Goal: Find specific page/section: Find specific page/section

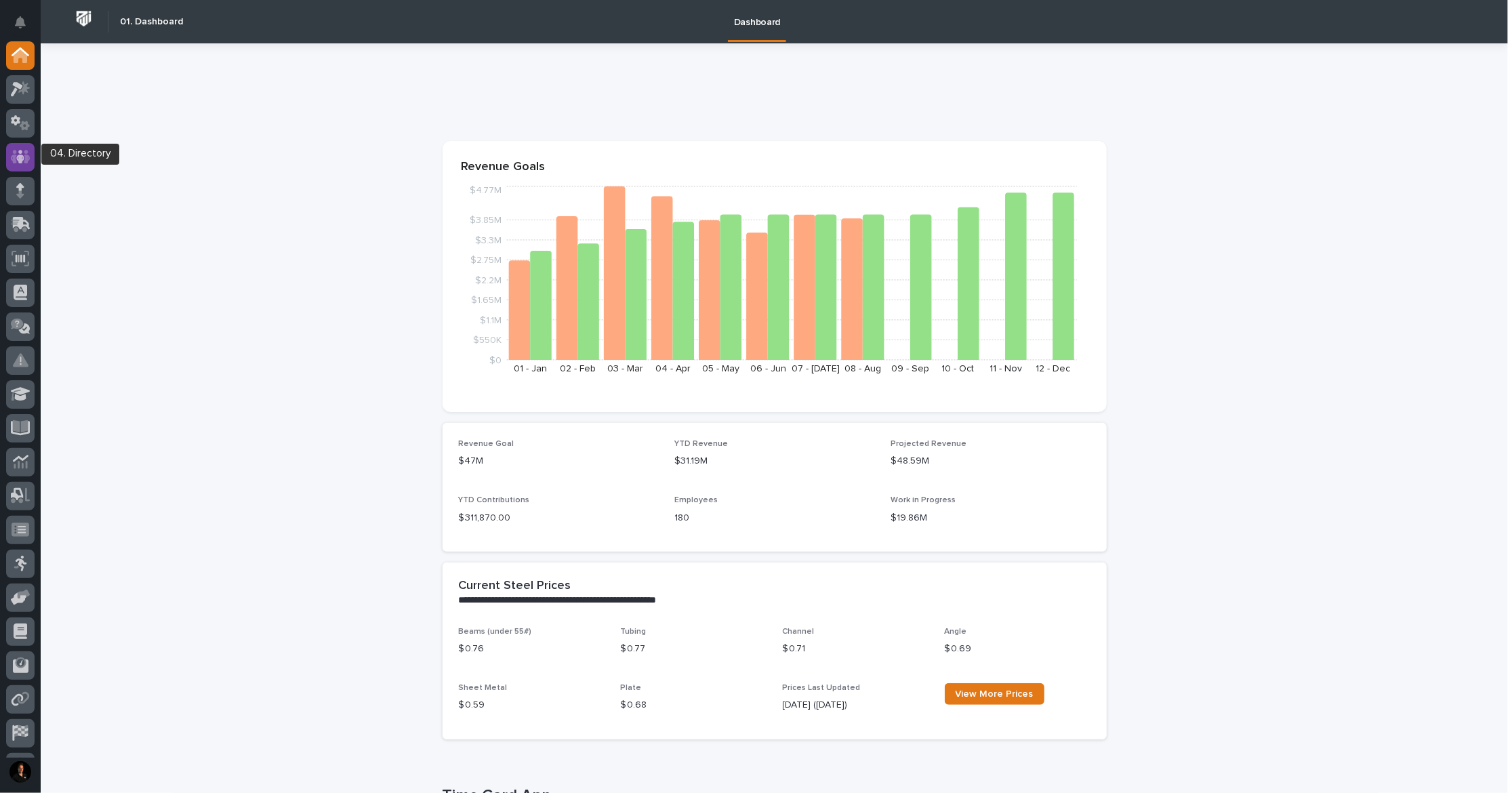
click at [19, 160] on icon at bounding box center [20, 157] width 8 height 14
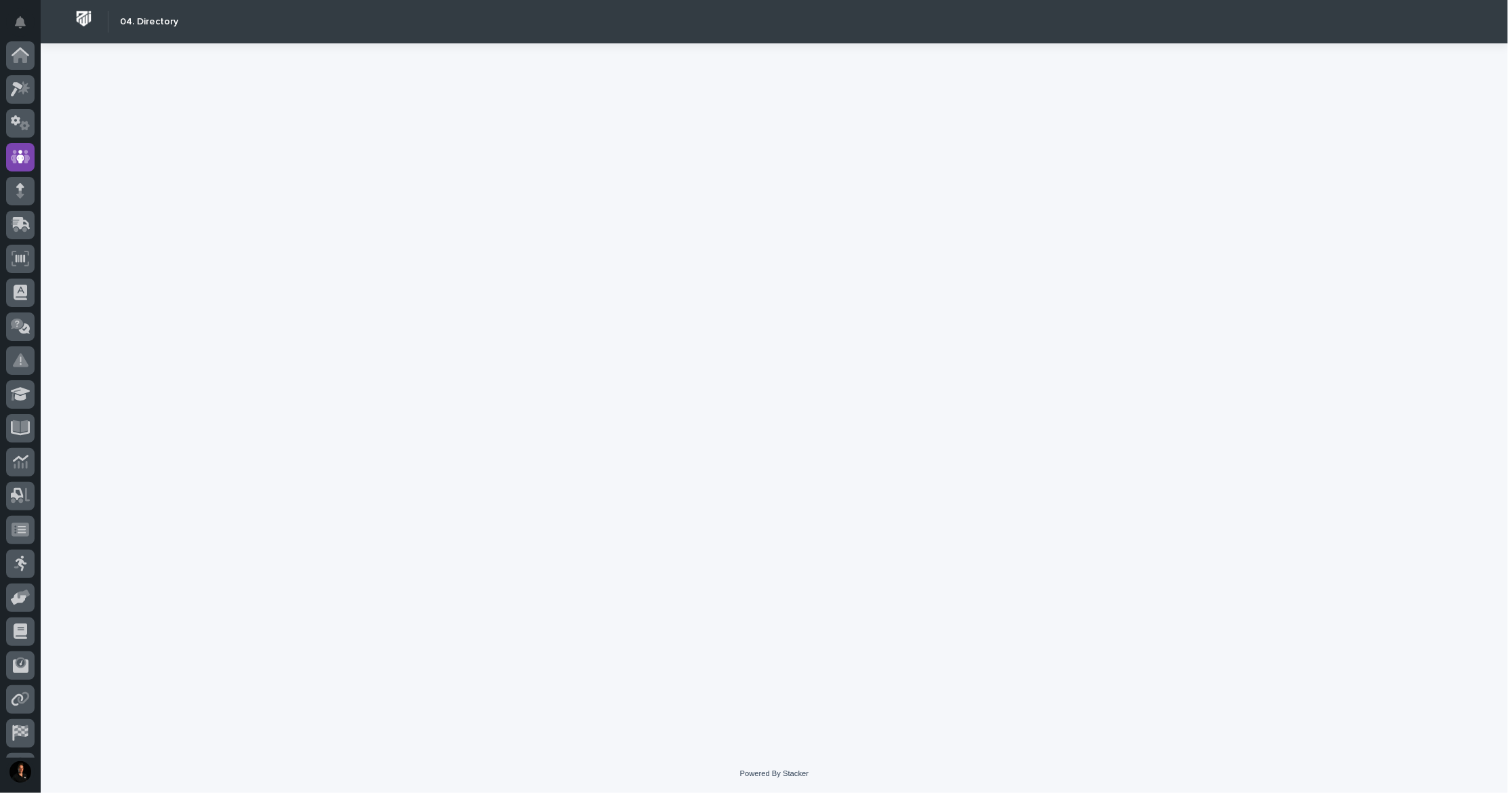
scroll to position [66, 0]
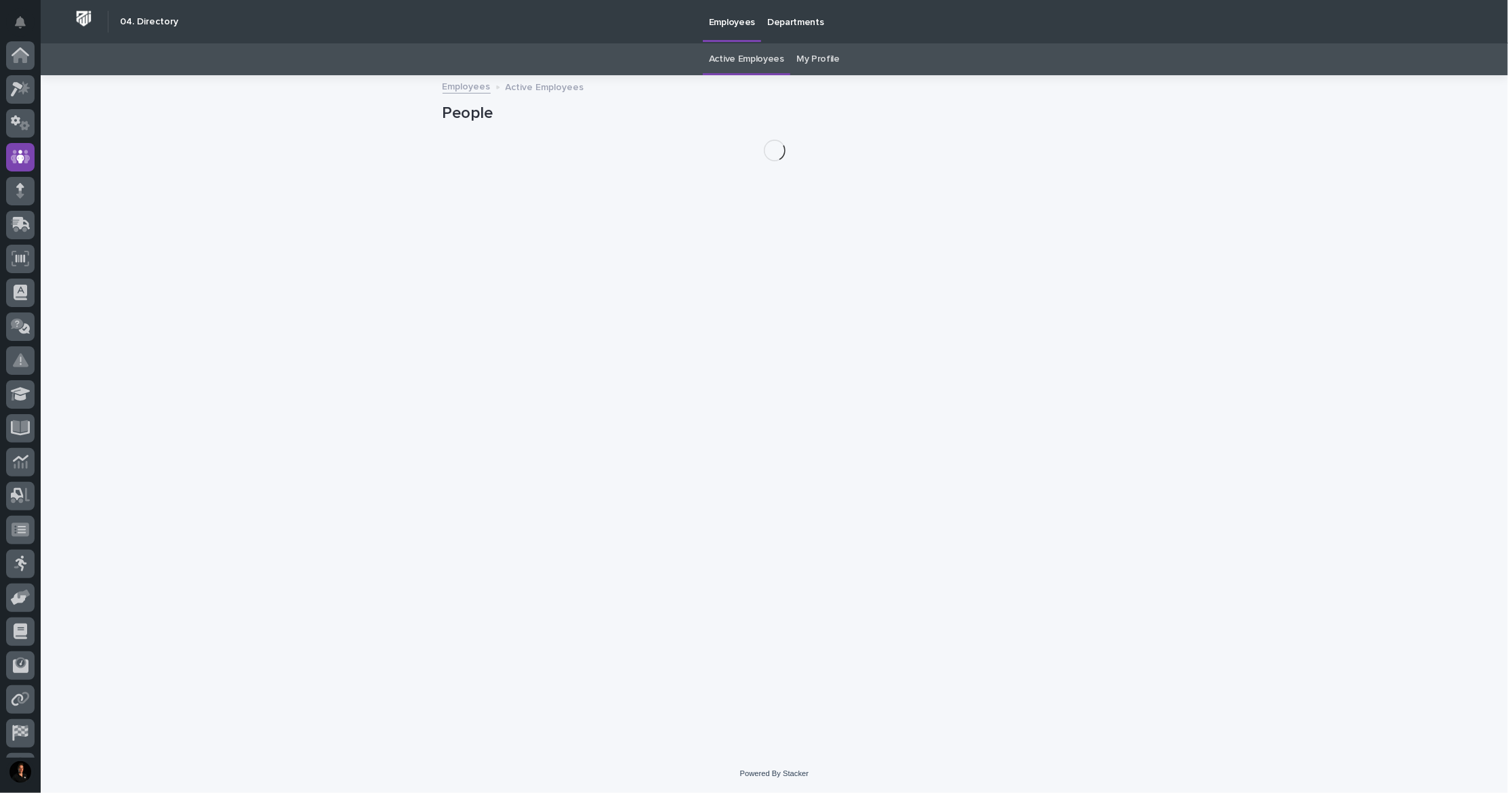
scroll to position [66, 0]
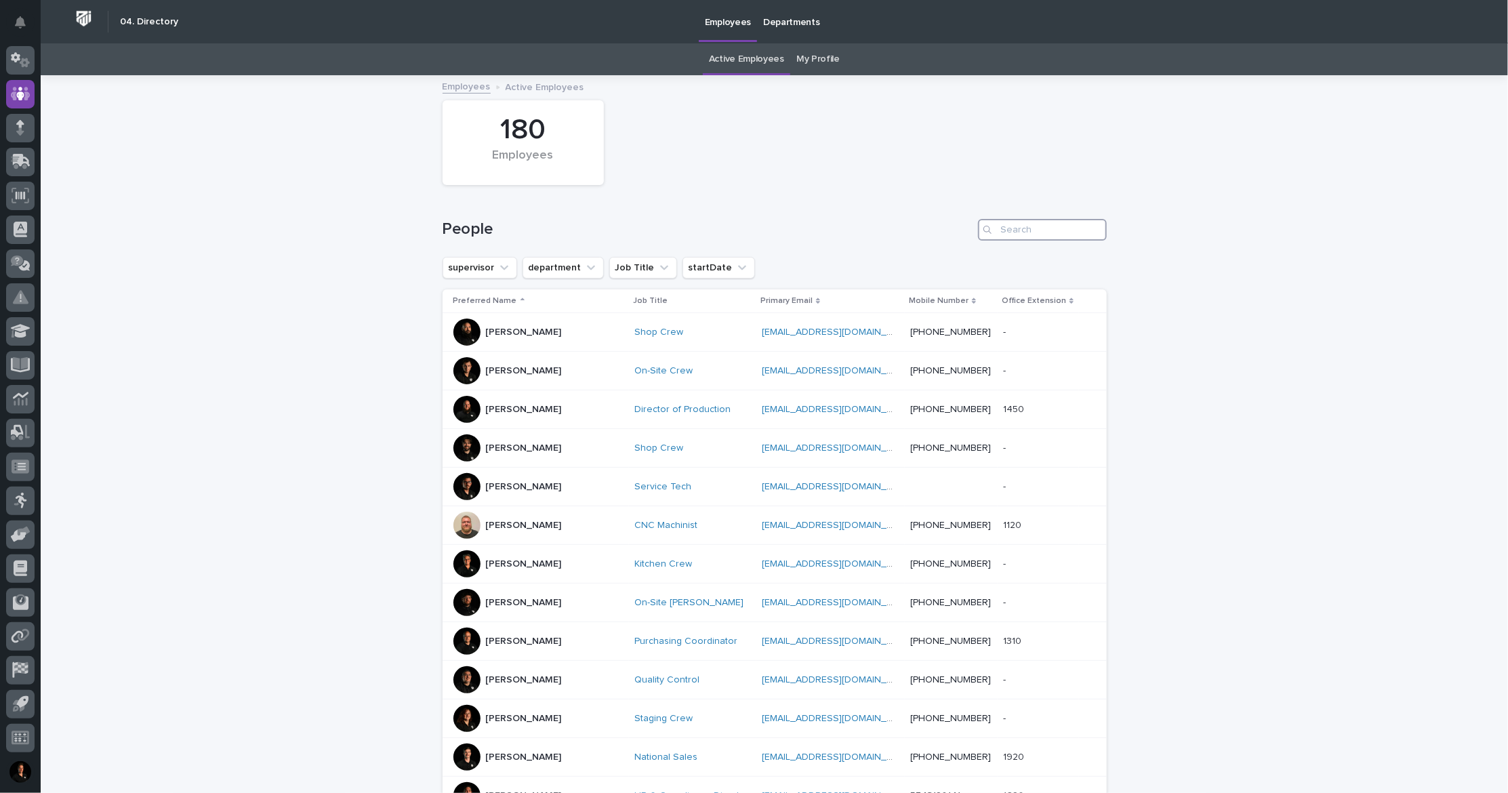
click at [1019, 238] on input "Search" at bounding box center [1042, 230] width 129 height 22
paste input "[PERSON_NAME]"
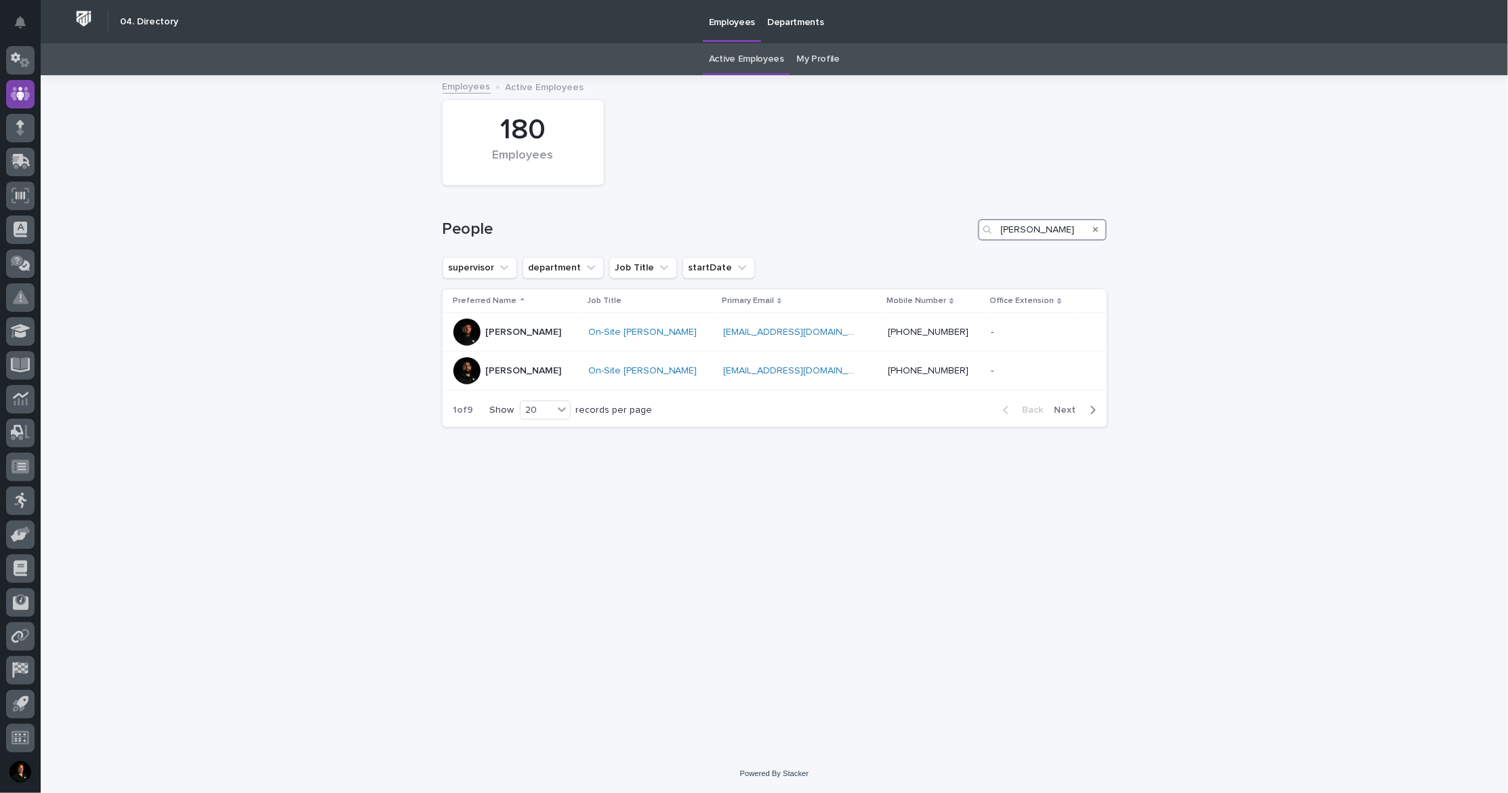
scroll to position [0, 25]
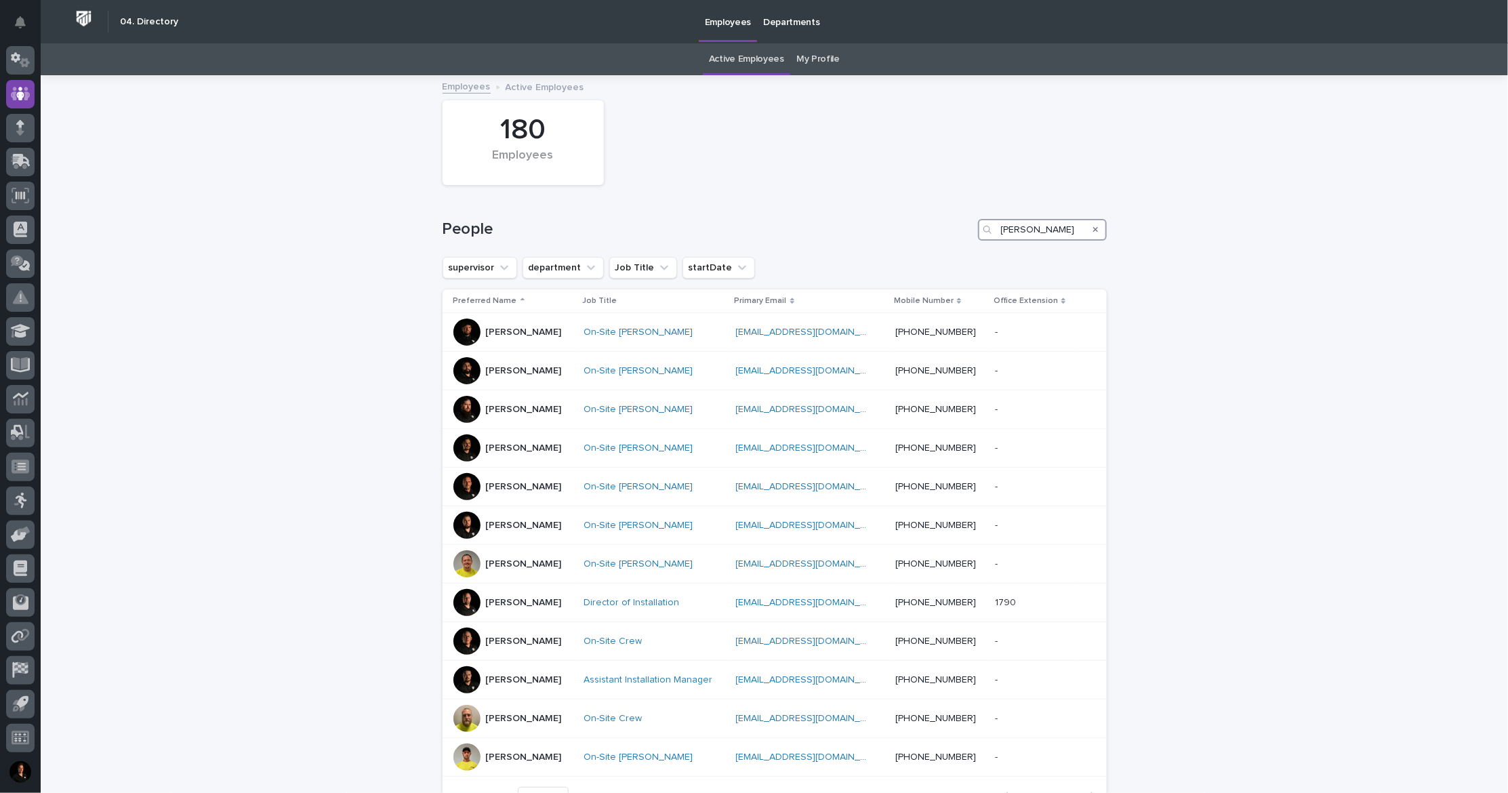
drag, startPoint x: 1018, startPoint y: 241, endPoint x: 1170, endPoint y: 261, distance: 153.1
click at [1161, 260] on div "Loading... Saving… Loading... Saving… 180 Employees People [PERSON_NAME] superv…" at bounding box center [774, 484] width 1467 height 815
type input "[PERSON_NAME]"
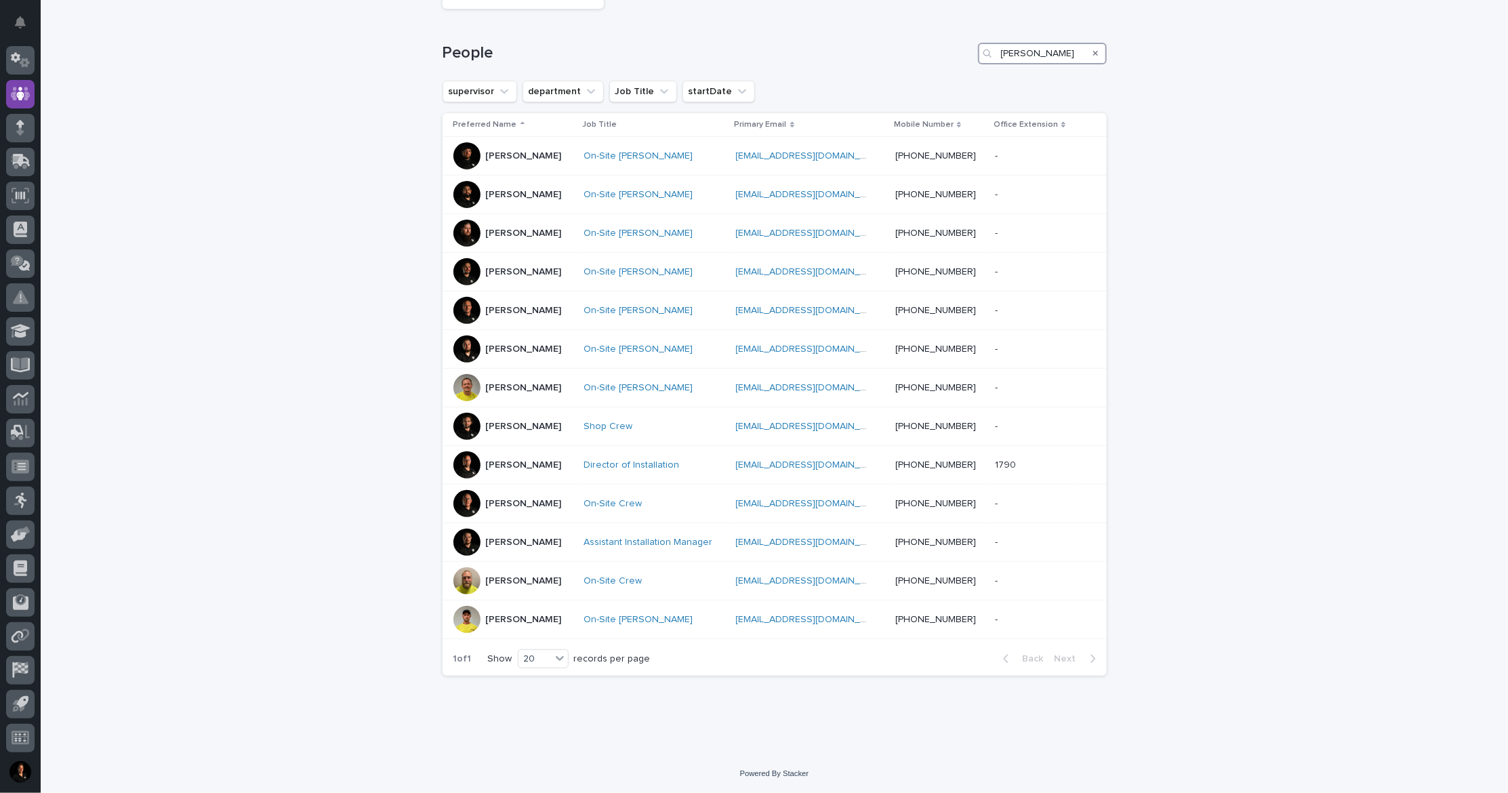
scroll to position [315, 0]
click at [522, 459] on p "[PERSON_NAME]" at bounding box center [524, 465] width 76 height 12
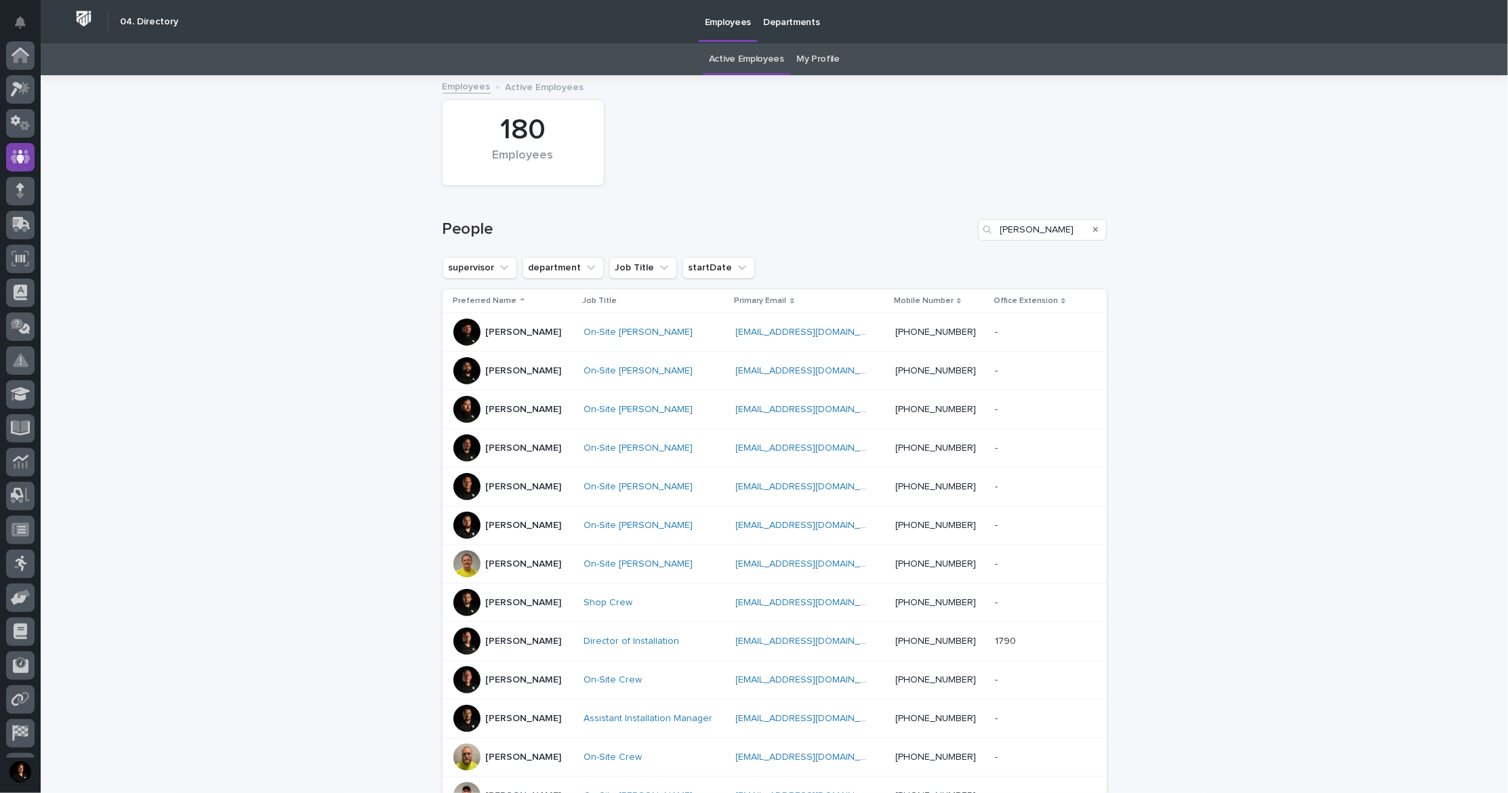
scroll to position [43, 0]
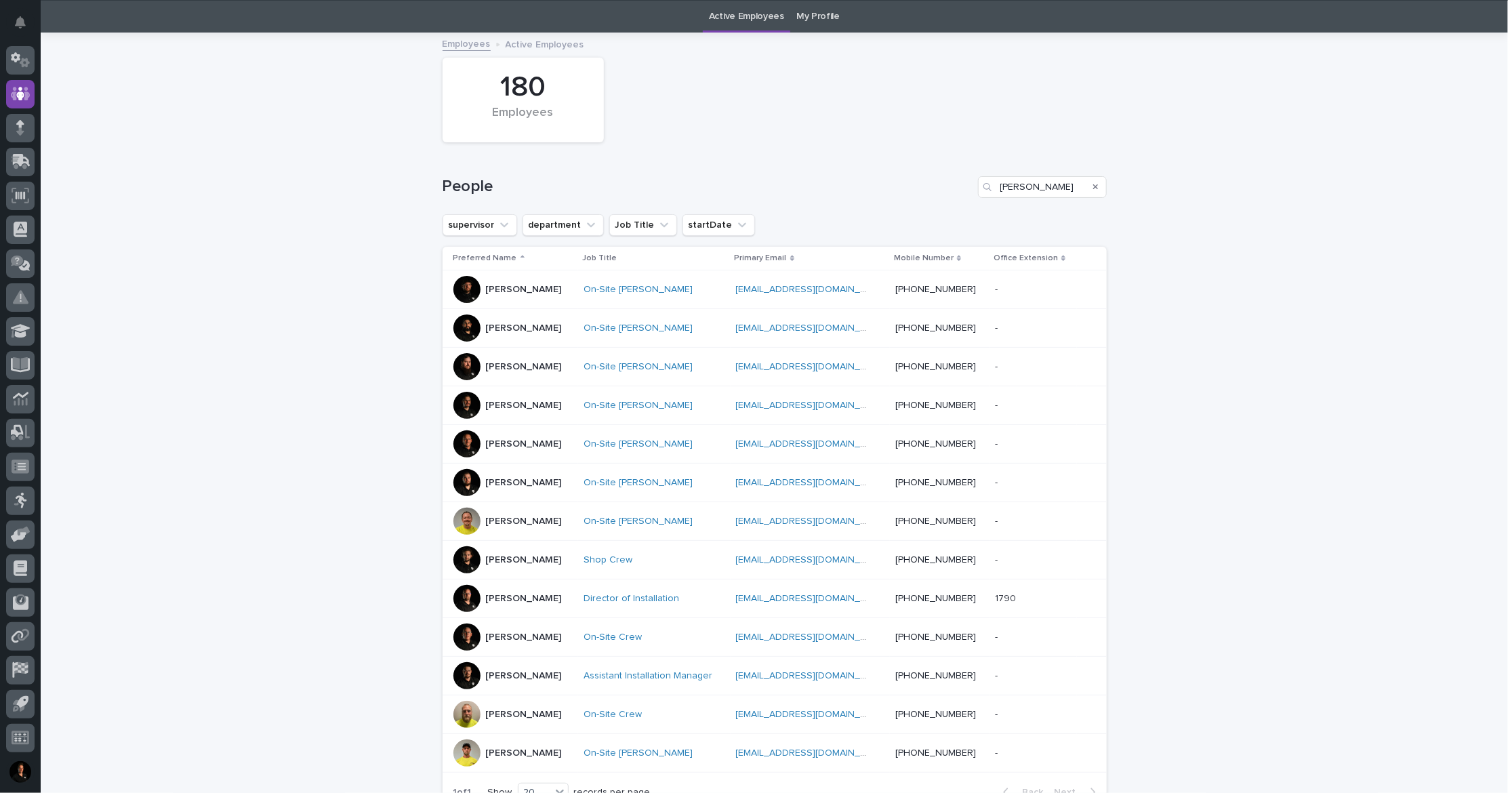
type input "[PERSON_NAME]"
